Goal: Check status

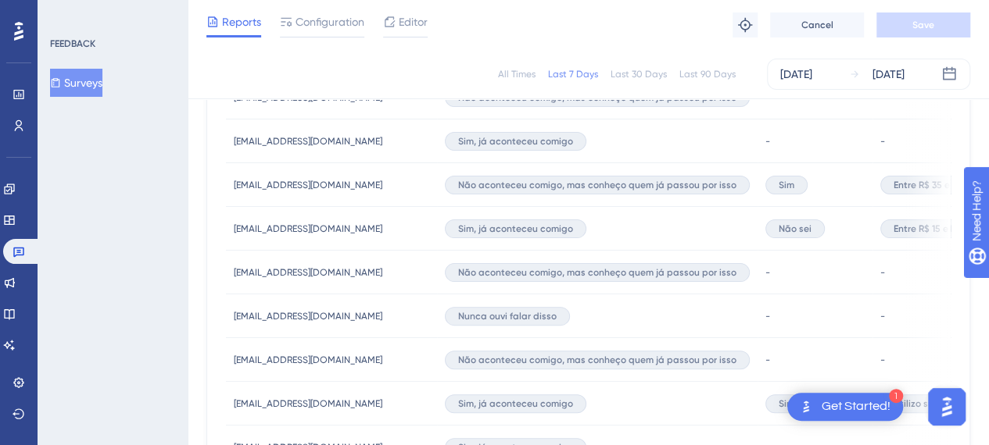
scroll to position [469, 0]
